Goal: Information Seeking & Learning: Check status

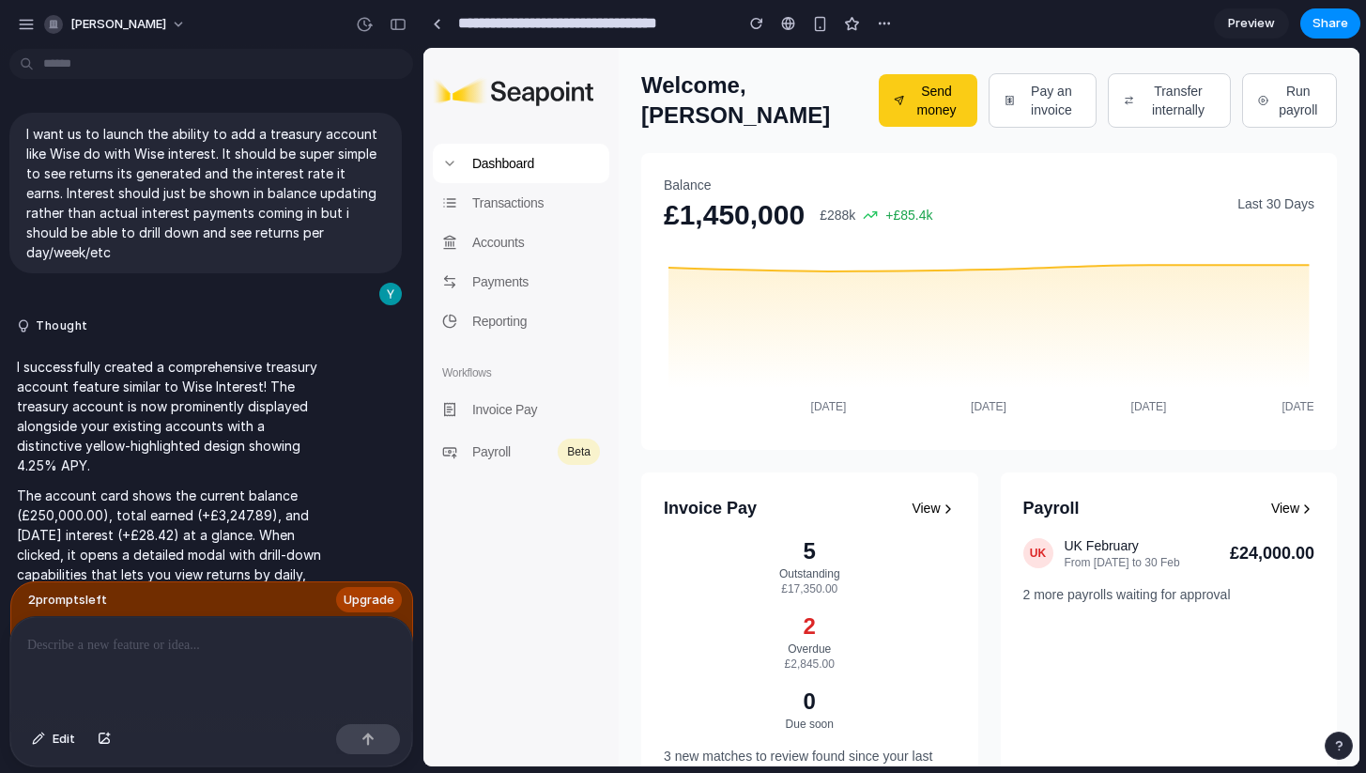
scroll to position [4781, 0]
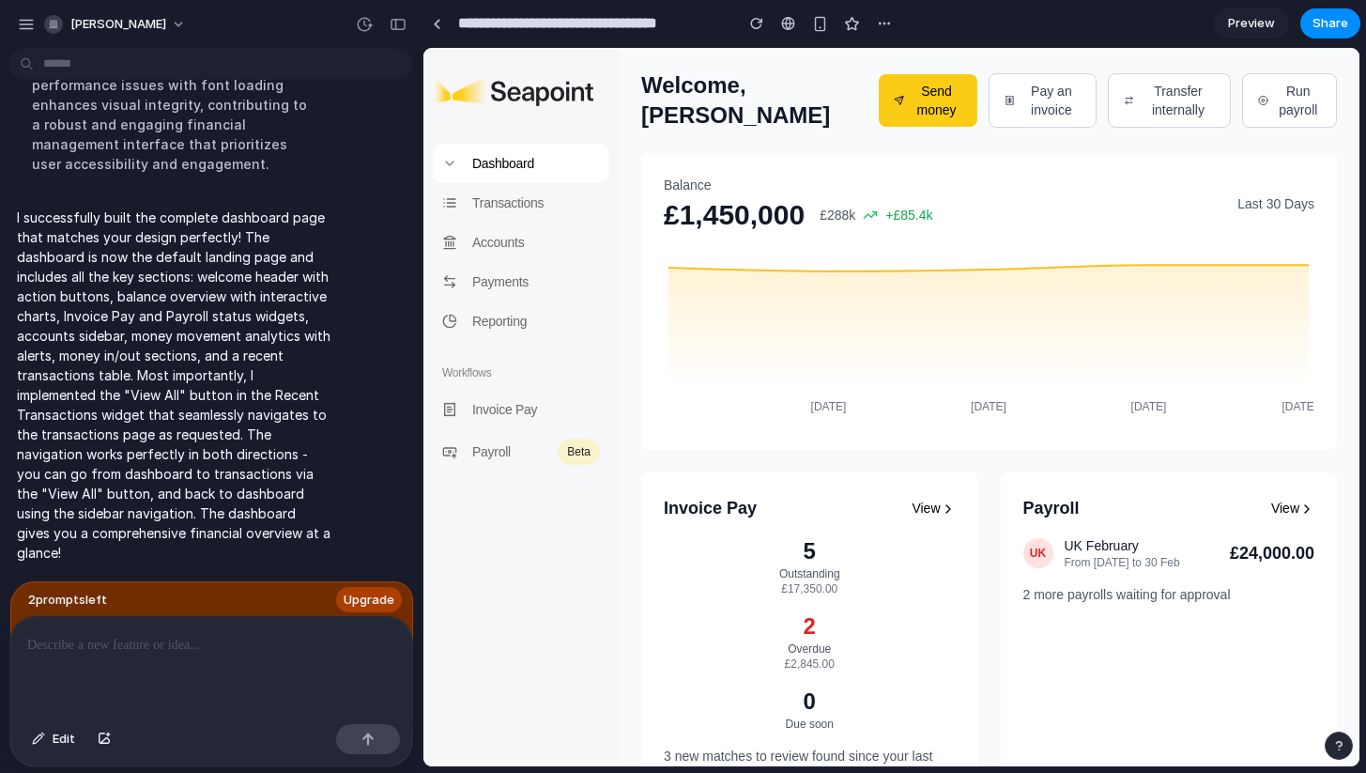
click at [97, 653] on p at bounding box center [211, 645] width 368 height 23
click at [135, 664] on div at bounding box center [211, 667] width 402 height 100
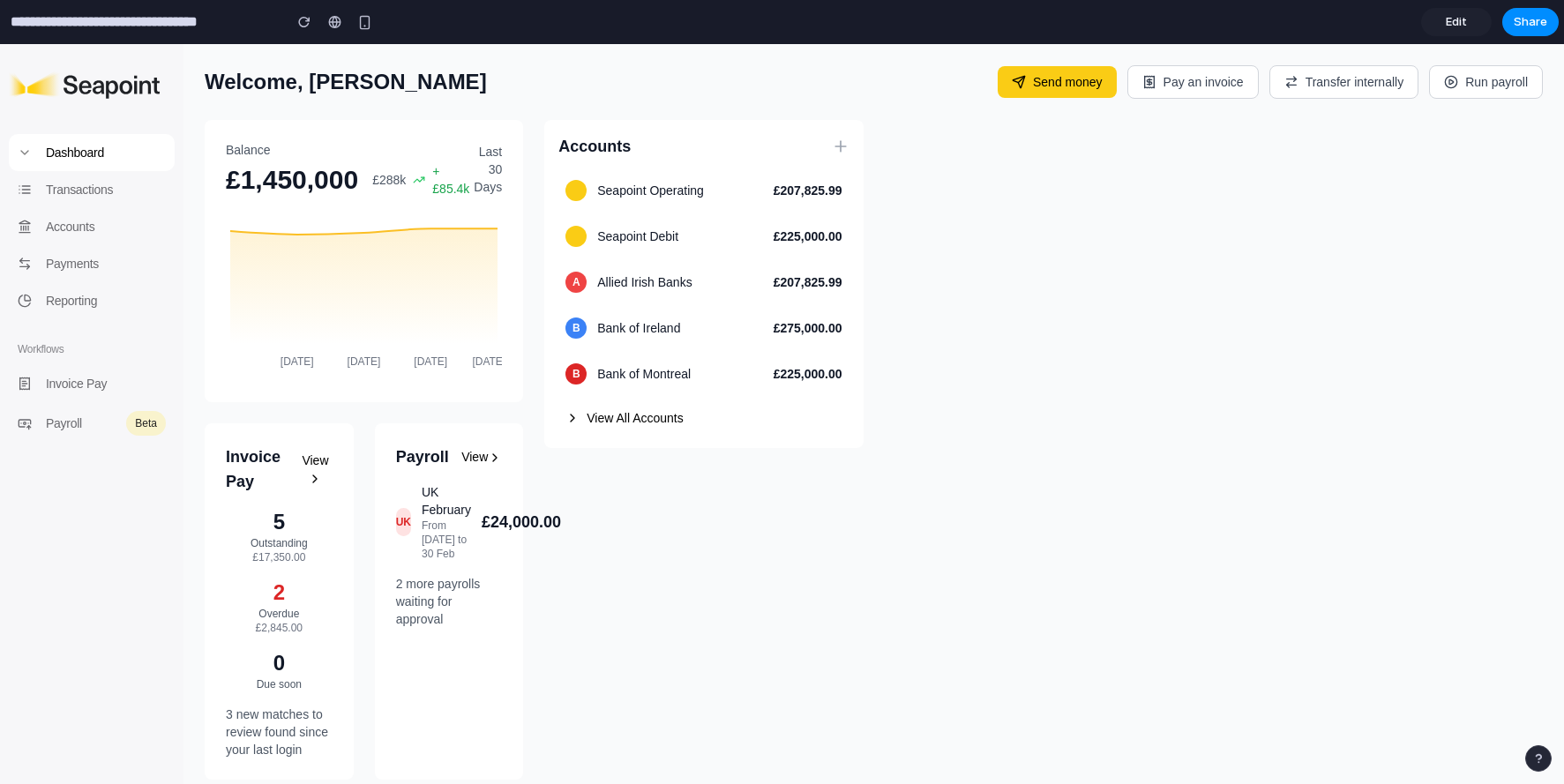
click at [629, 394] on div "Seapoint Operating £207,825.99 Seapoint Debit £225,000.00 A Allied Irish Banks …" at bounding box center [703, 303] width 290 height 261
click at [629, 425] on button "View All Accounts" at bounding box center [703, 418] width 290 height 32
click at [629, 413] on button "View All Accounts" at bounding box center [703, 418] width 290 height 32
click at [54, 219] on p "Accounts" at bounding box center [106, 226] width 120 height 20
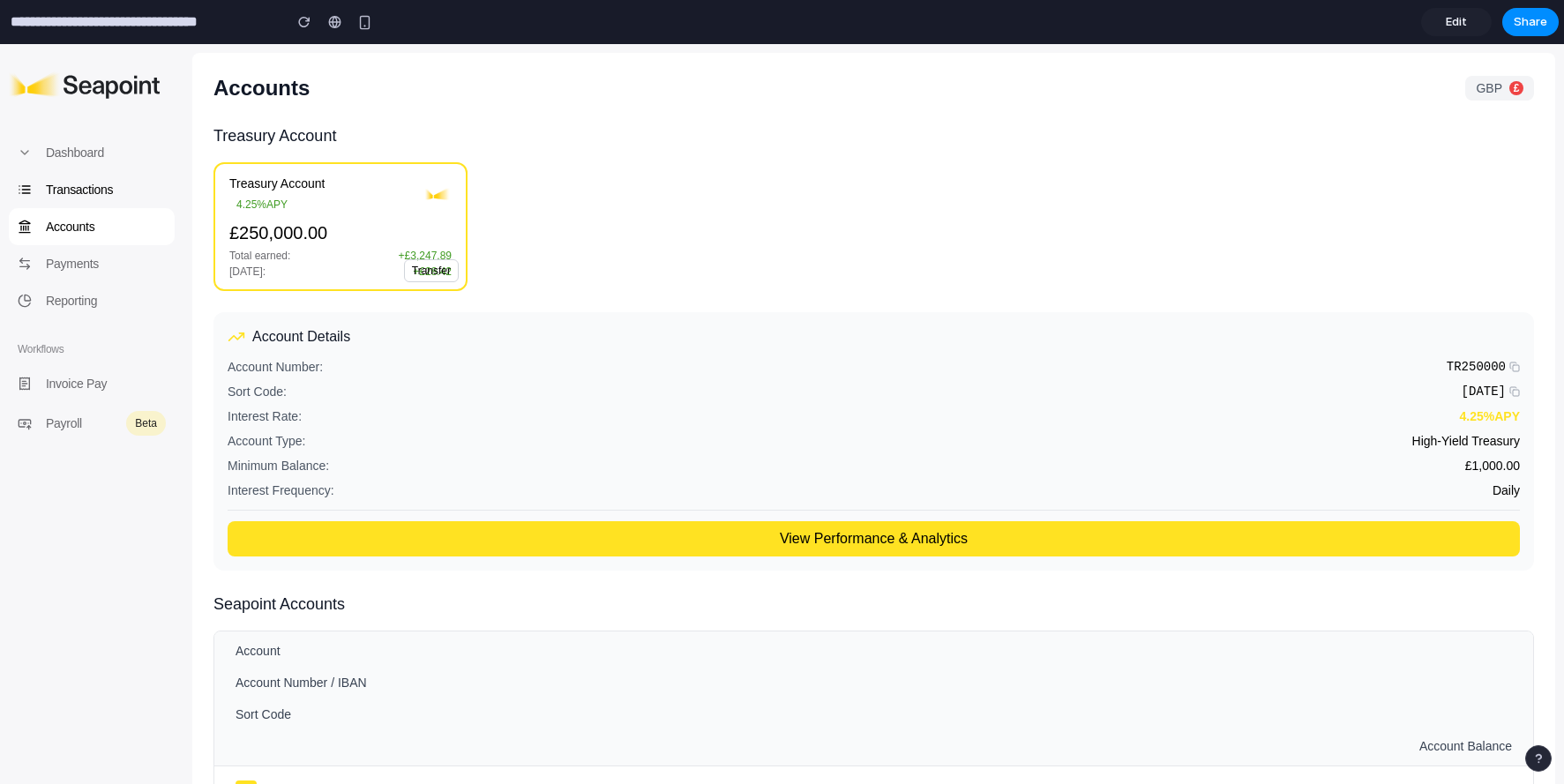
click at [74, 199] on div "Transactions" at bounding box center [91, 189] width 166 height 37
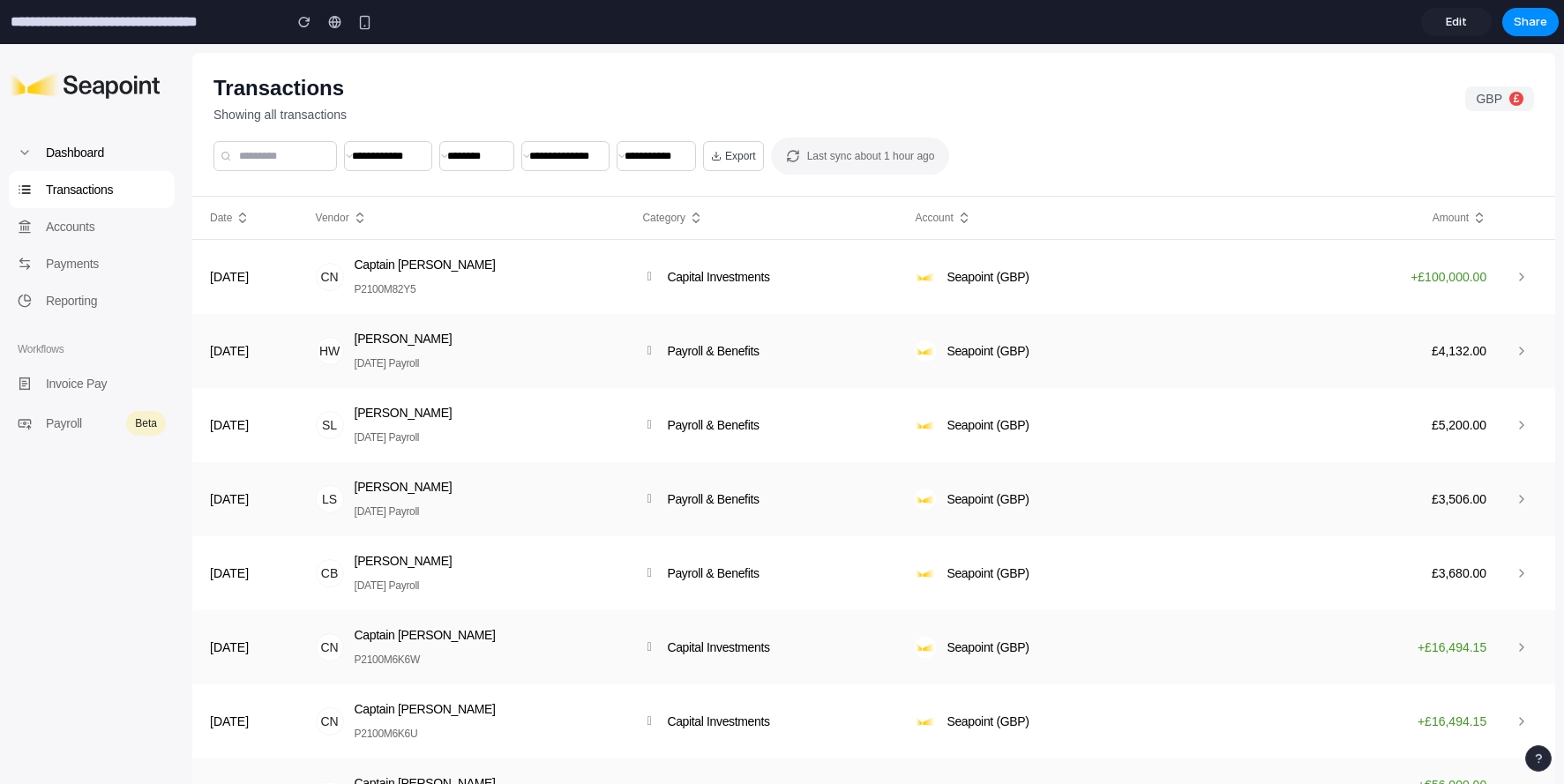
click at [86, 163] on div "Dashboard" at bounding box center [91, 152] width 166 height 37
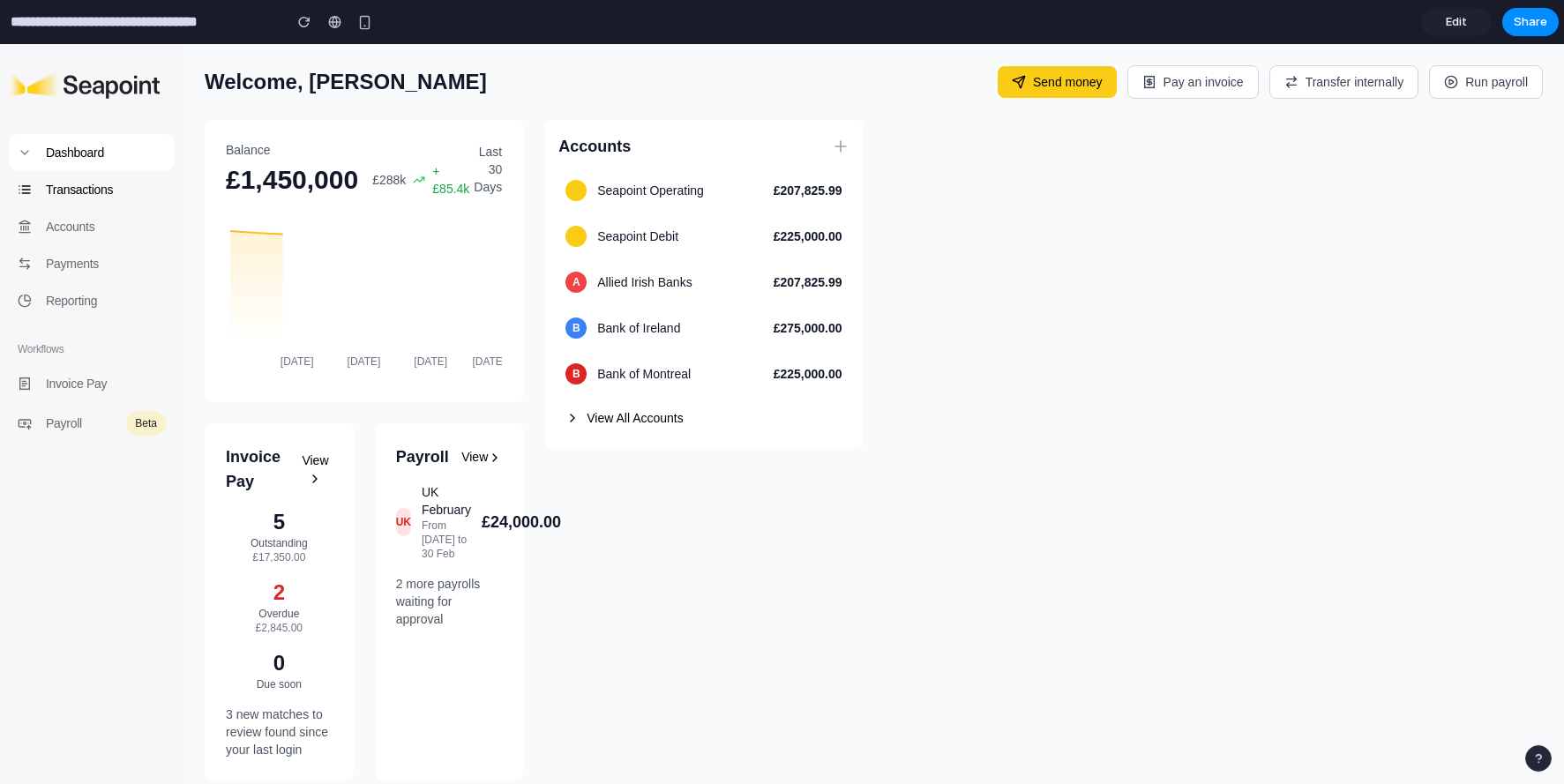
click at [86, 187] on p "Transactions" at bounding box center [106, 190] width 120 height 20
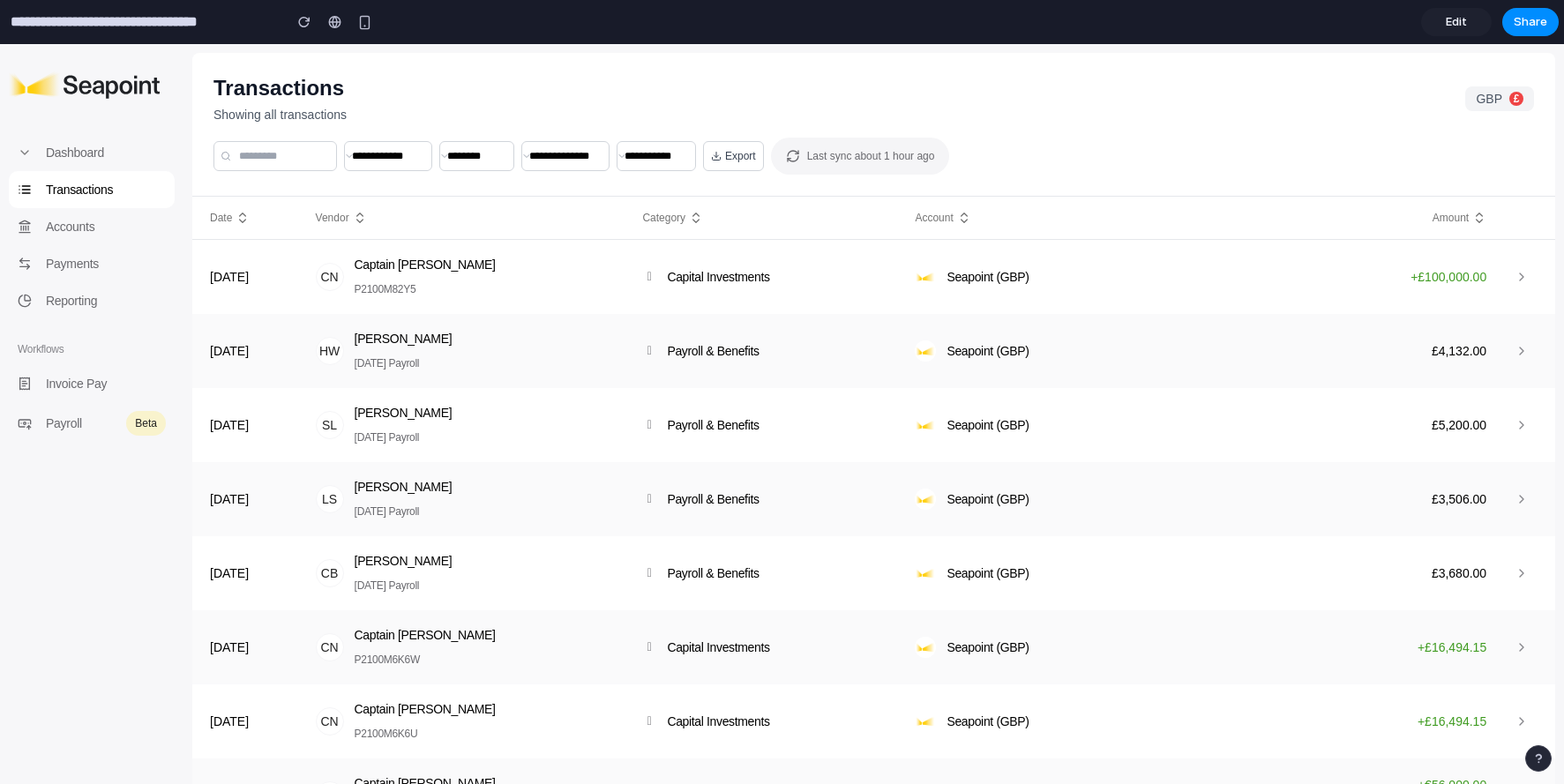
click at [312, 211] on th "Vendor" at bounding box center [465, 218] width 327 height 43
click at [65, 215] on div "Accounts" at bounding box center [91, 226] width 166 height 37
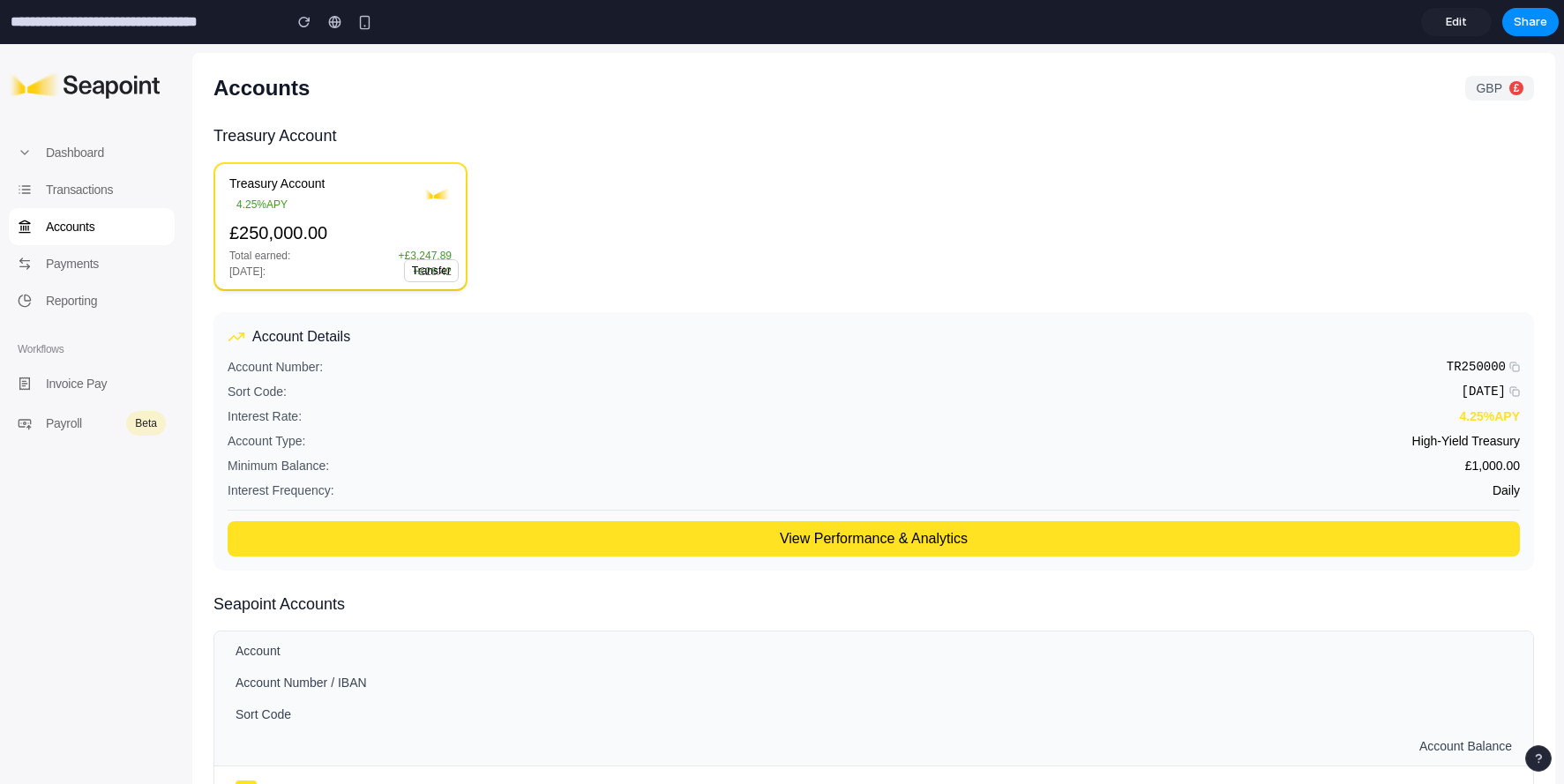
click at [287, 215] on div "Treasury Account 4.25% APY £250,000.00 Total earned: + £3,247.89 [DATE]: + £28.…" at bounding box center [340, 226] width 223 height 104
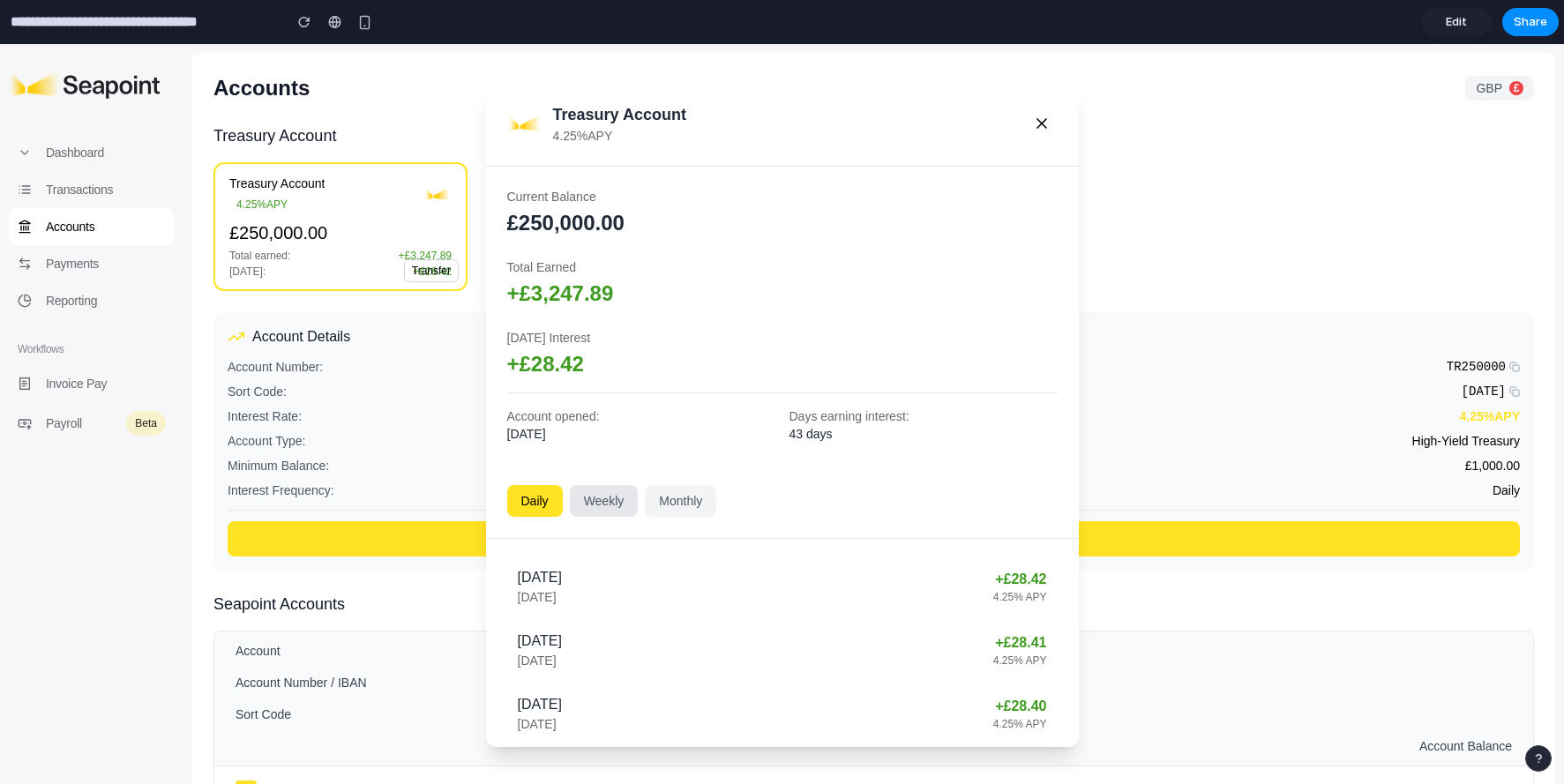
click at [609, 505] on button "Weekly" at bounding box center [604, 501] width 69 height 32
click at [658, 504] on button "Monthly" at bounding box center [681, 501] width 71 height 32
click at [586, 491] on button "Weekly" at bounding box center [604, 501] width 69 height 32
click at [558, 494] on button "Daily" at bounding box center [534, 501] width 55 height 32
click at [1058, 117] on div "Treasury Account 4.25% APY" at bounding box center [782, 123] width 593 height 85
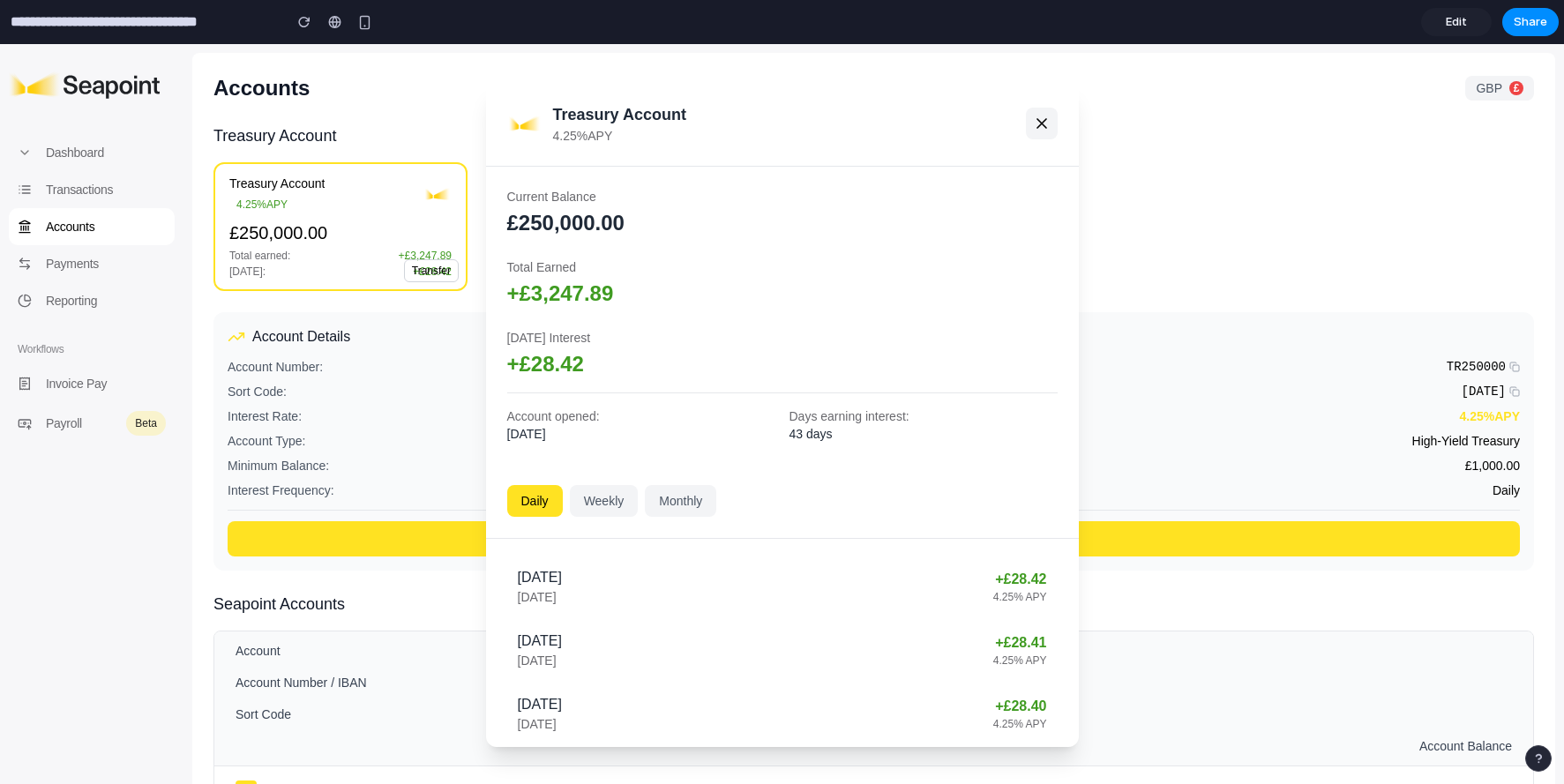
click at [1046, 121] on icon at bounding box center [1042, 123] width 18 height 18
